Goal: Find specific page/section: Find specific page/section

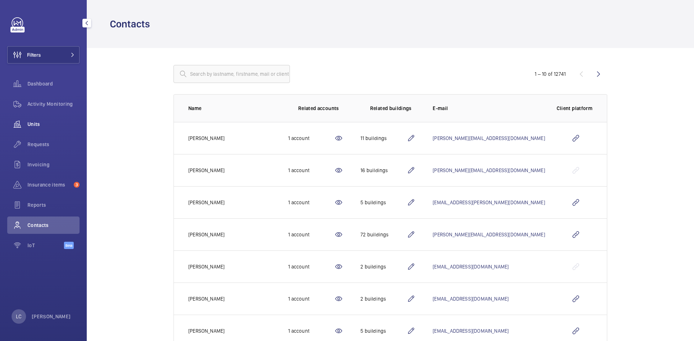
click at [48, 123] on span "Units" at bounding box center [53, 124] width 52 height 7
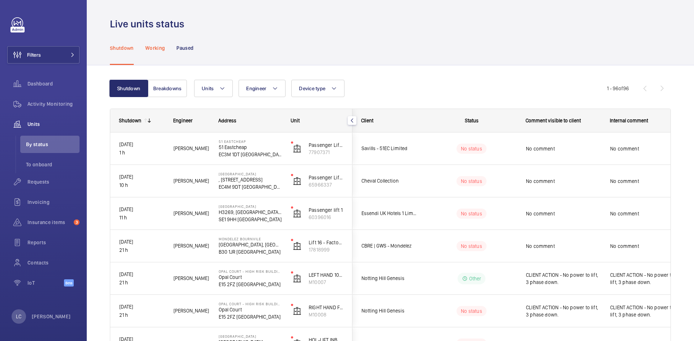
click at [162, 52] on div "Working" at bounding box center [155, 48] width 20 height 34
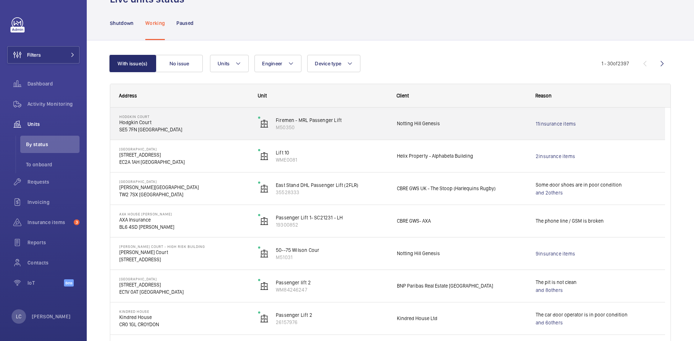
scroll to position [36, 0]
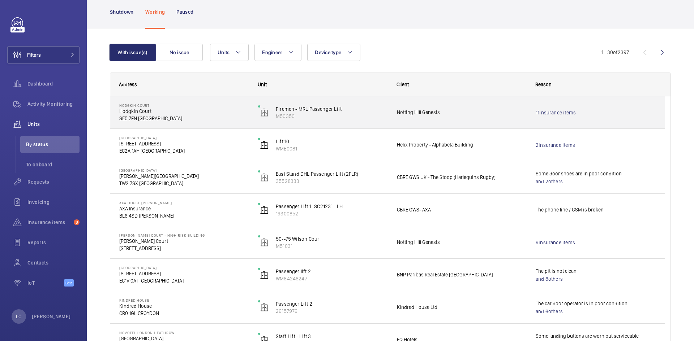
click at [177, 122] on div "Hodgkin Court Hodgkin Court SE5 7FN LONDON" at bounding box center [180, 112] width 138 height 33
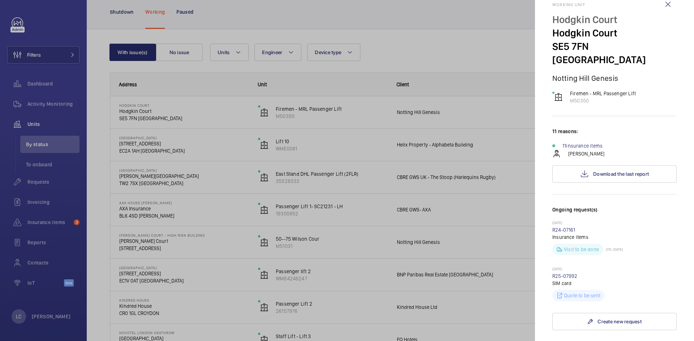
scroll to position [0, 0]
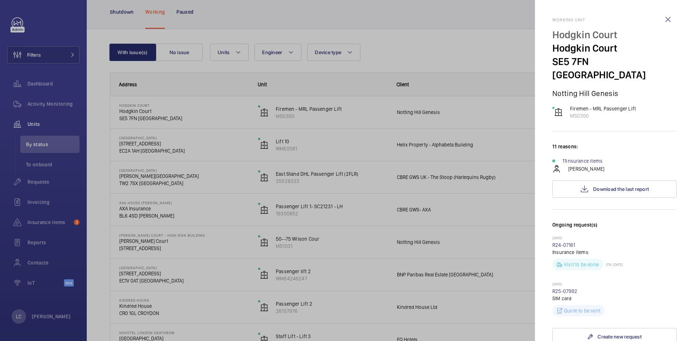
click at [472, 16] on div at bounding box center [347, 170] width 694 height 341
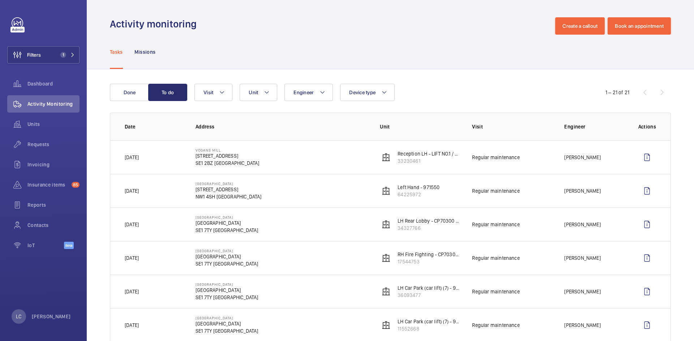
scroll to position [306, 0]
